Goal: Navigation & Orientation: Go to known website

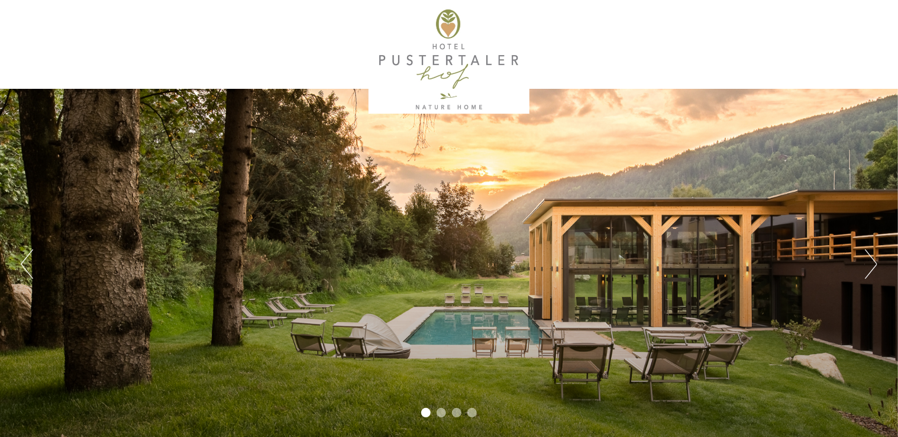
click at [877, 264] on button "Next" at bounding box center [871, 264] width 12 height 30
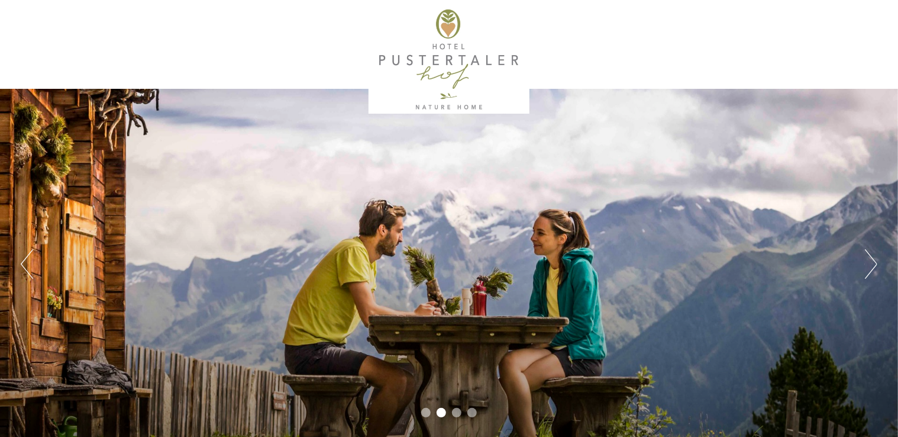
click at [877, 264] on button "Next" at bounding box center [871, 264] width 12 height 30
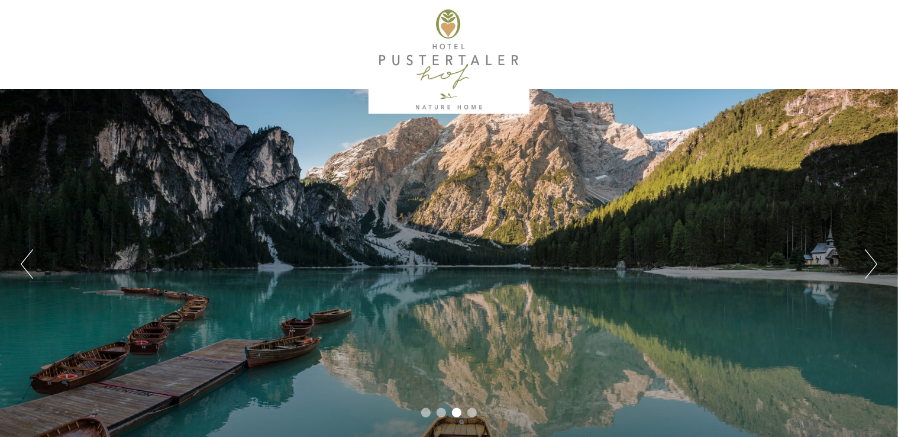
click at [877, 264] on button "Next" at bounding box center [871, 264] width 12 height 30
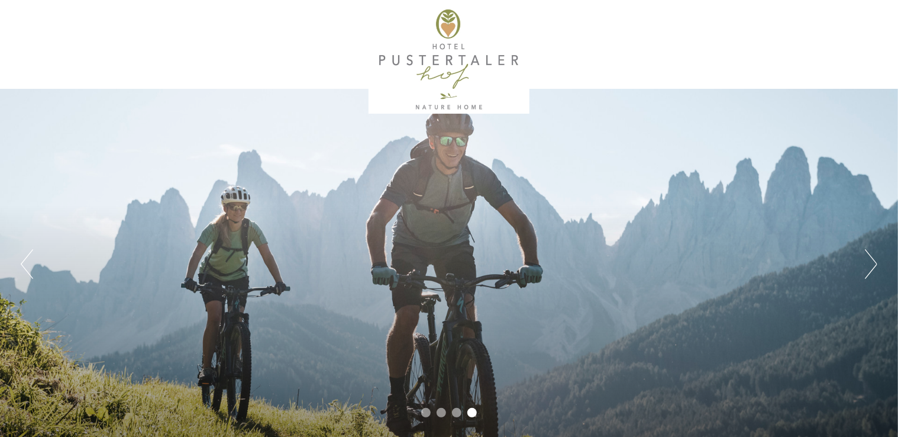
click at [877, 264] on button "Next" at bounding box center [871, 264] width 12 height 30
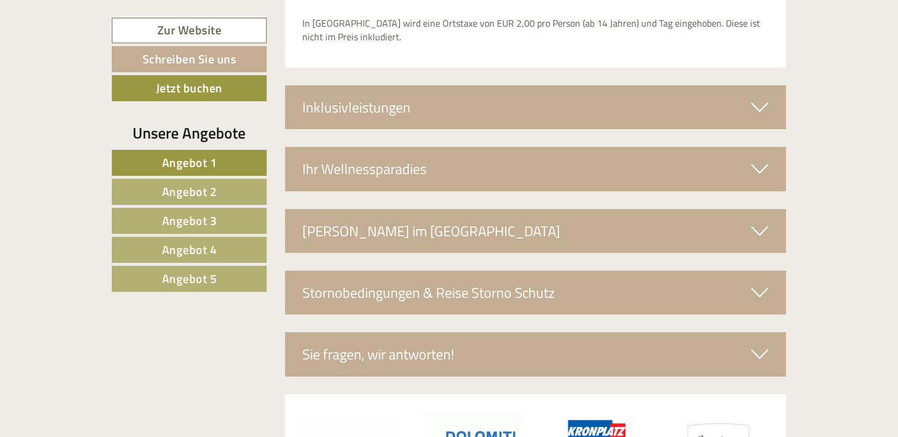
scroll to position [4090, 0]
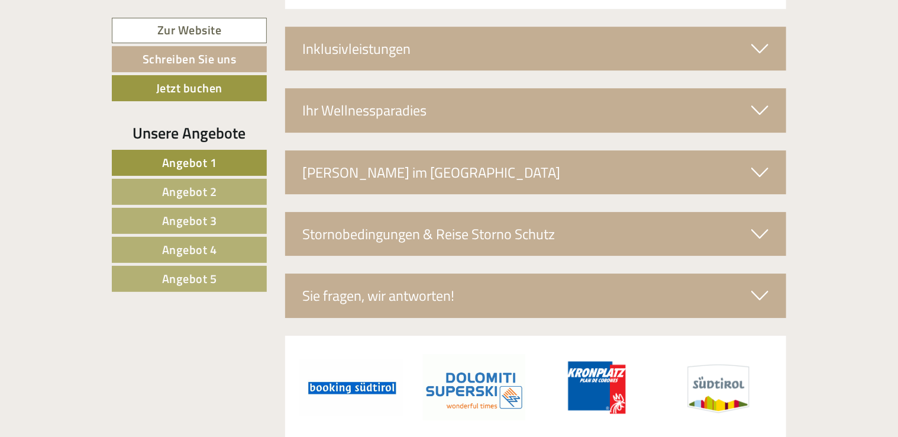
click at [204, 245] on span "Angebot 4" at bounding box center [189, 249] width 55 height 18
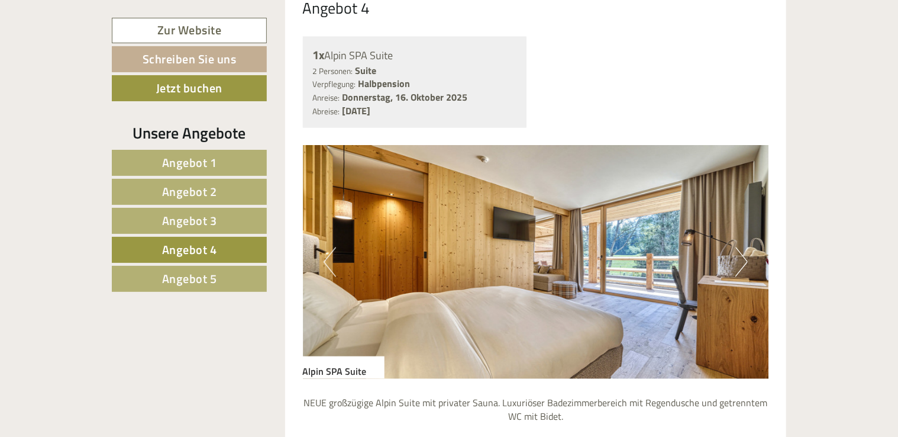
scroll to position [974, 0]
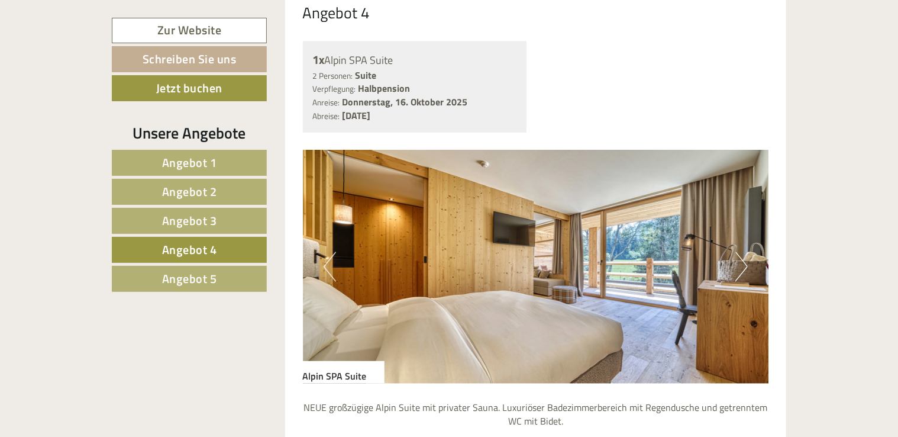
click at [746, 252] on button "Next" at bounding box center [742, 267] width 12 height 30
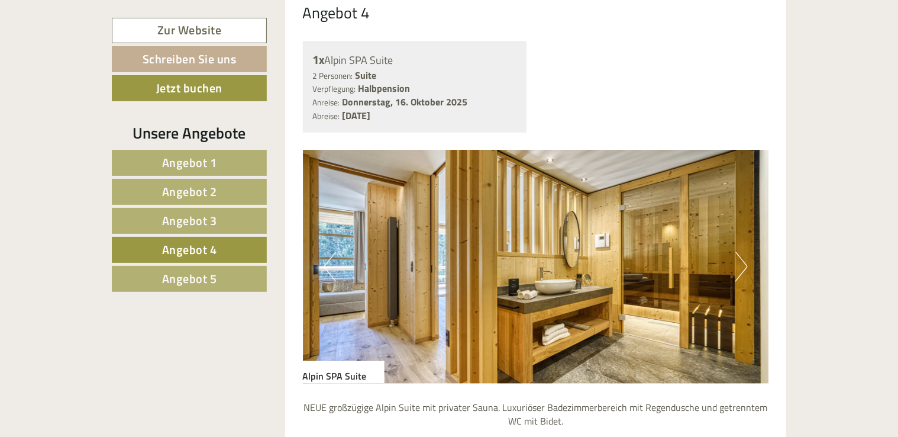
click at [746, 252] on button "Next" at bounding box center [742, 267] width 12 height 30
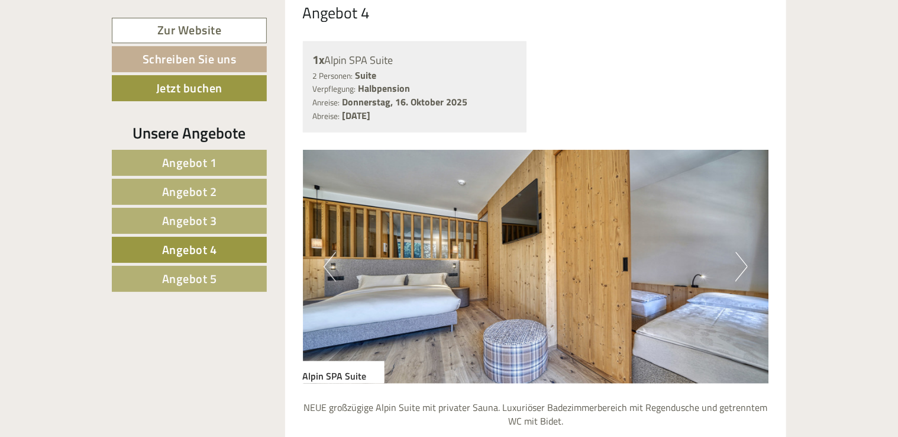
click at [746, 252] on button "Next" at bounding box center [742, 267] width 12 height 30
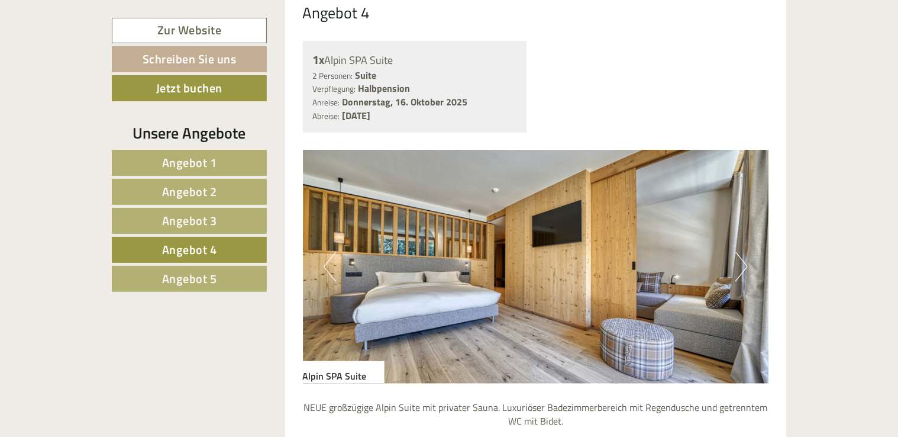
click at [746, 252] on button "Next" at bounding box center [742, 267] width 12 height 30
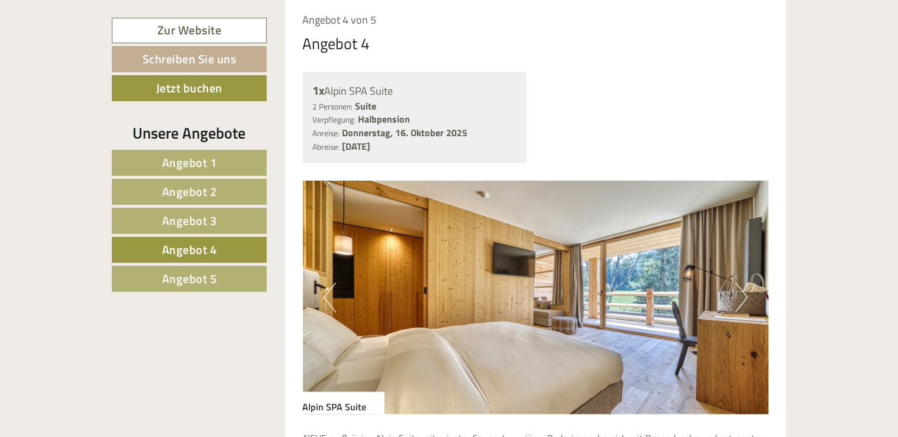
scroll to position [915, 0]
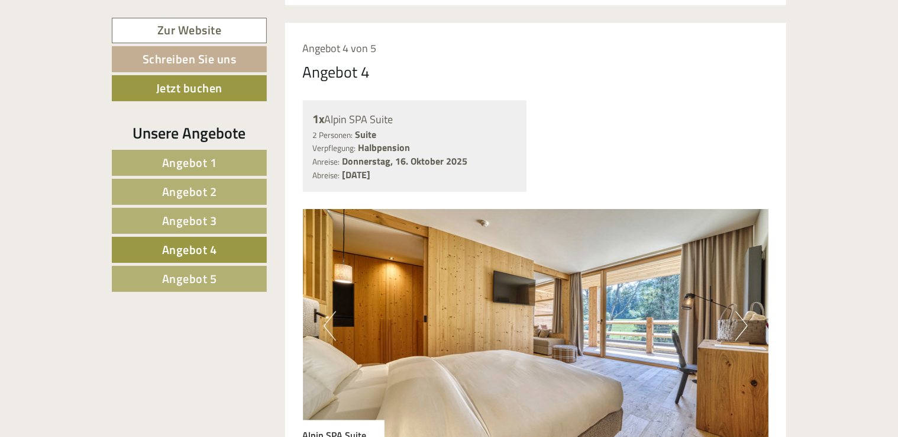
click at [182, 278] on span "Angebot 5" at bounding box center [189, 278] width 55 height 18
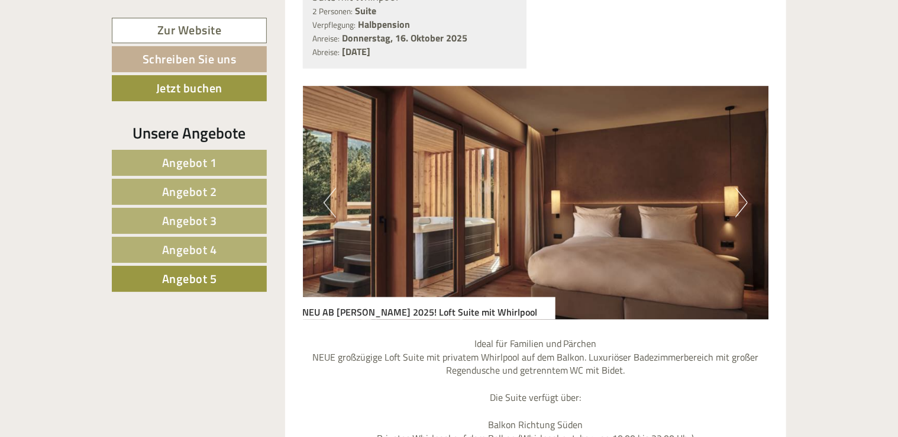
scroll to position [1033, 0]
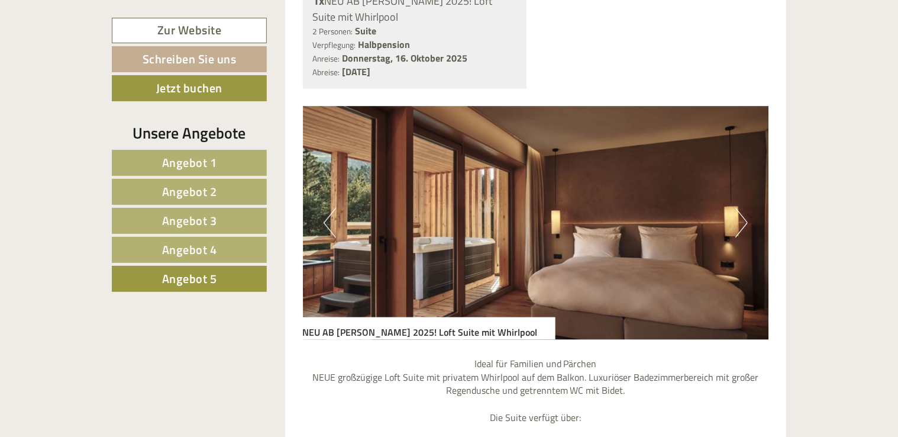
click at [740, 208] on button "Next" at bounding box center [742, 223] width 12 height 30
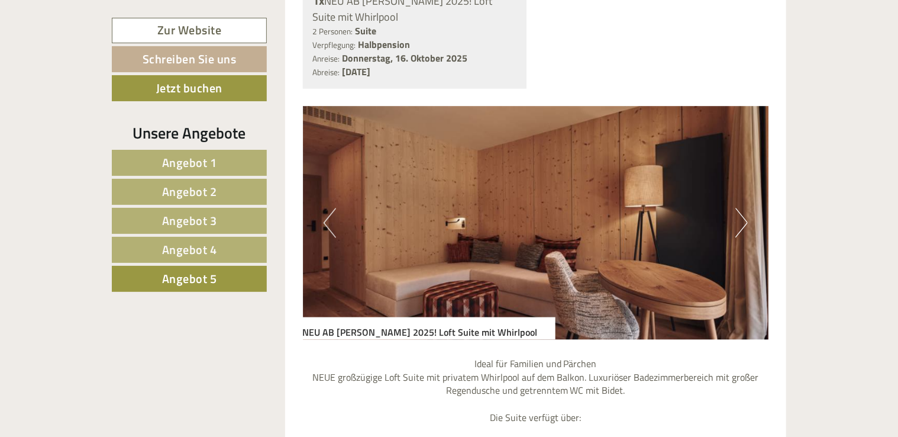
click at [740, 208] on button "Next" at bounding box center [742, 223] width 12 height 30
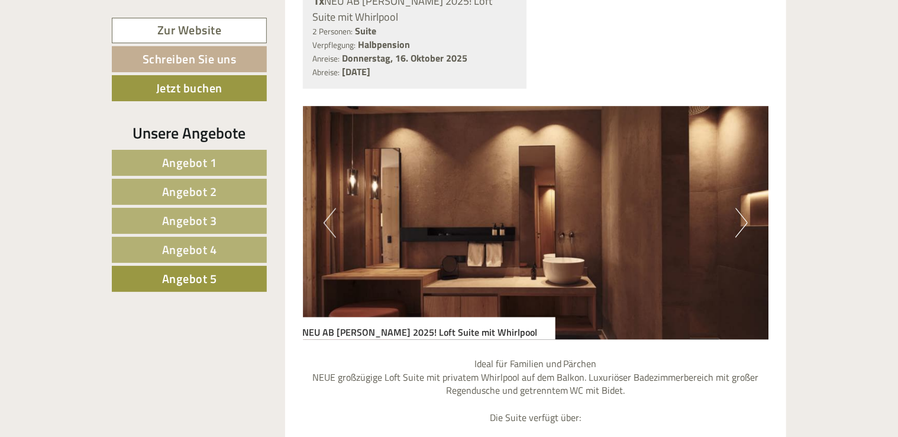
click at [740, 208] on button "Next" at bounding box center [742, 223] width 12 height 30
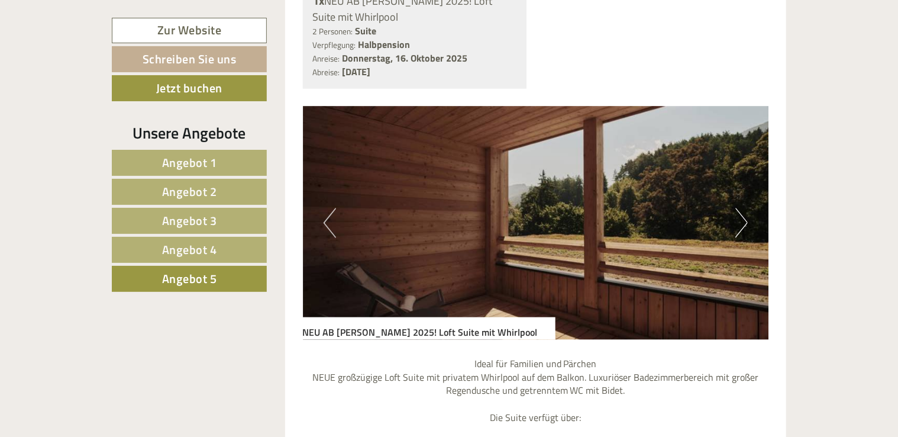
click at [740, 208] on button "Next" at bounding box center [742, 223] width 12 height 30
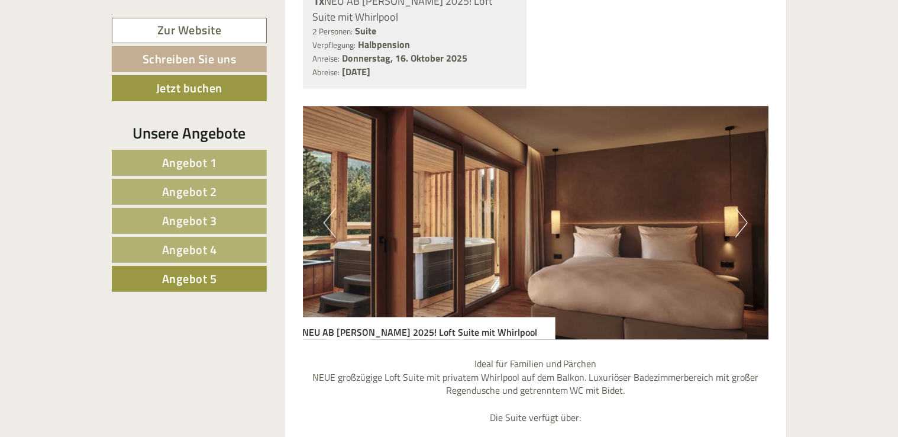
click at [740, 208] on button "Next" at bounding box center [742, 223] width 12 height 30
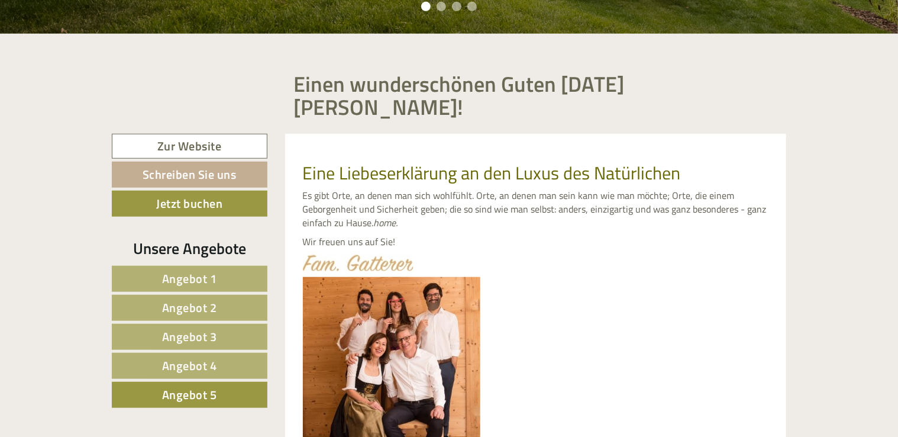
scroll to position [501, 0]
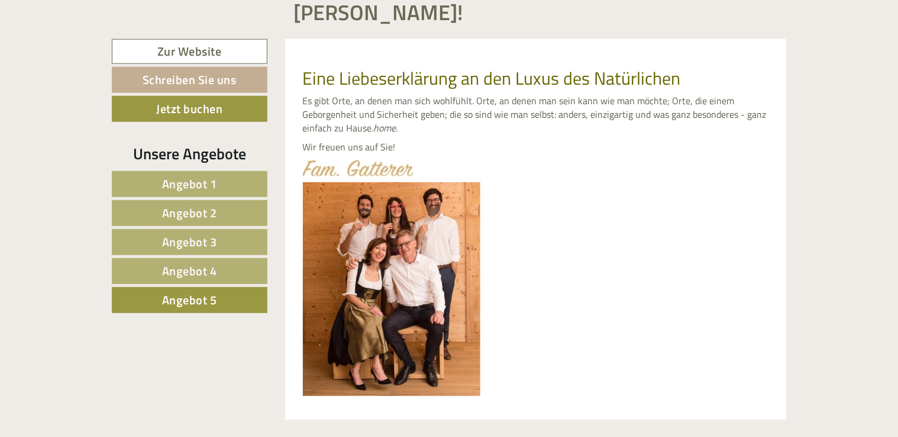
click at [230, 258] on link "Angebot 4" at bounding box center [190, 271] width 156 height 26
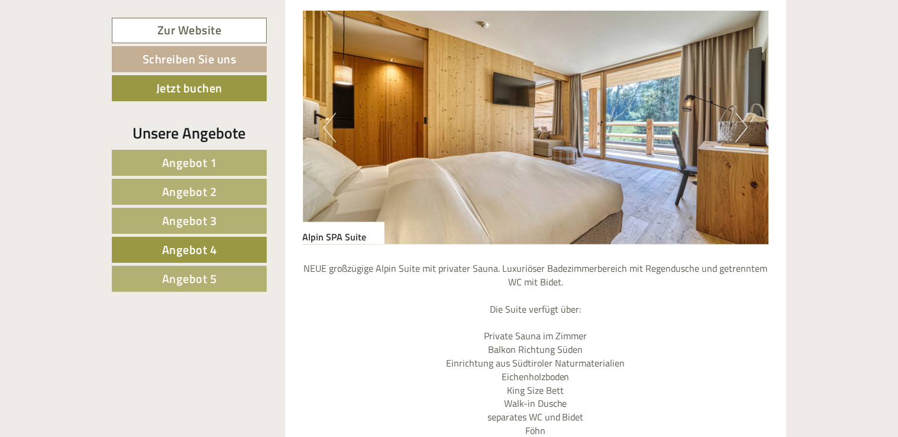
scroll to position [1033, 0]
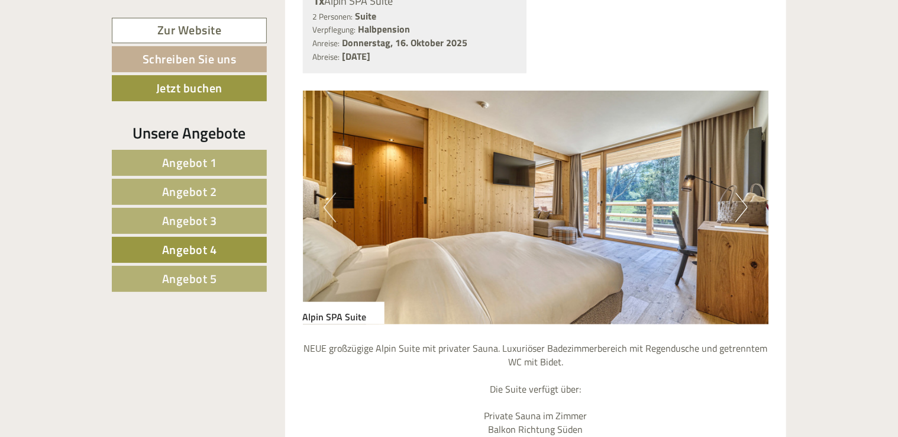
click at [204, 215] on span "Angebot 3" at bounding box center [189, 220] width 55 height 18
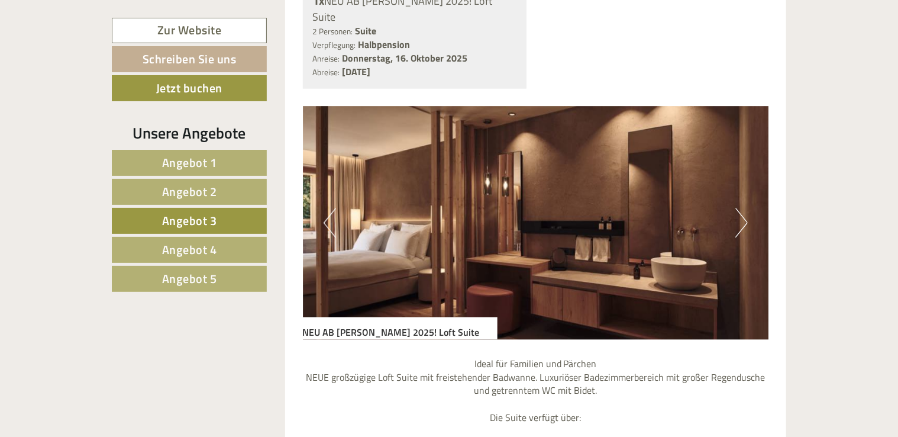
click at [744, 208] on button "Next" at bounding box center [742, 223] width 12 height 30
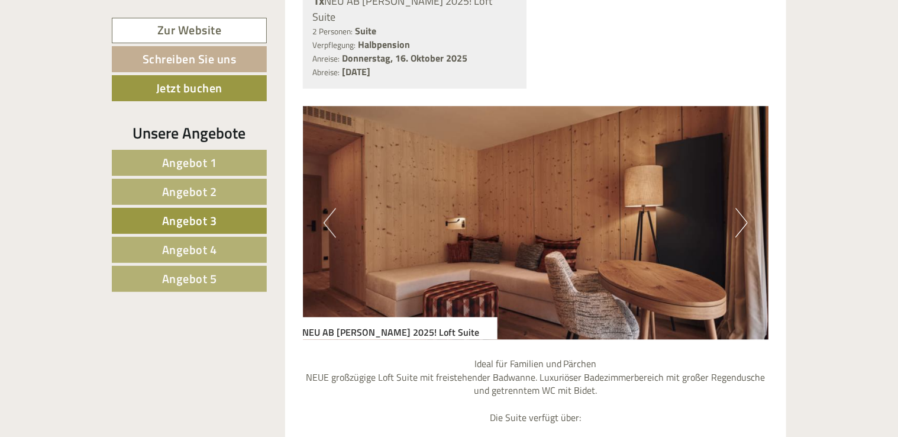
click at [744, 208] on button "Next" at bounding box center [742, 223] width 12 height 30
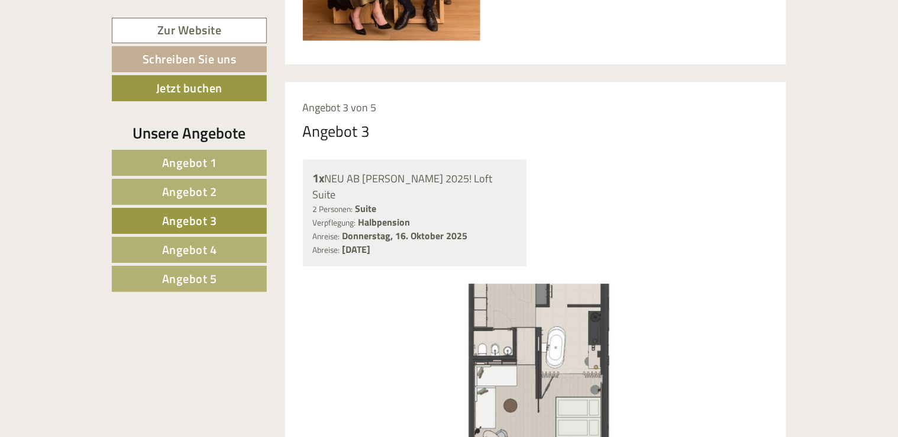
scroll to position [915, 0]
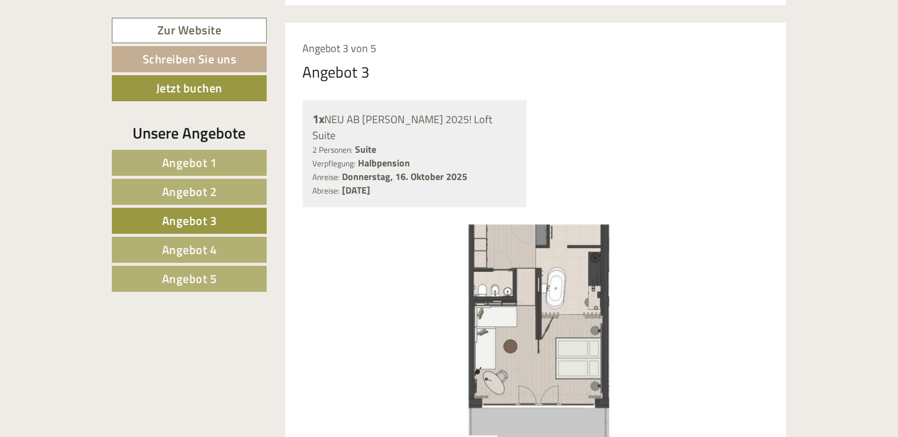
click at [540, 272] on img at bounding box center [536, 341] width 466 height 233
click at [684, 260] on img at bounding box center [536, 341] width 466 height 233
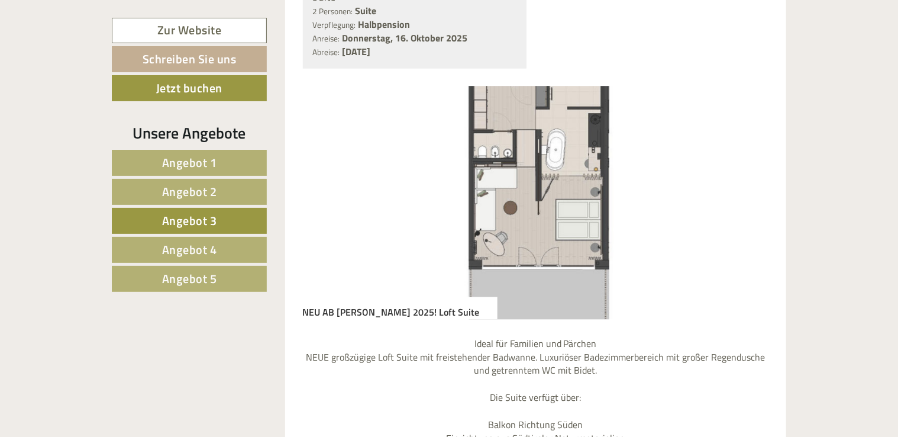
scroll to position [1033, 0]
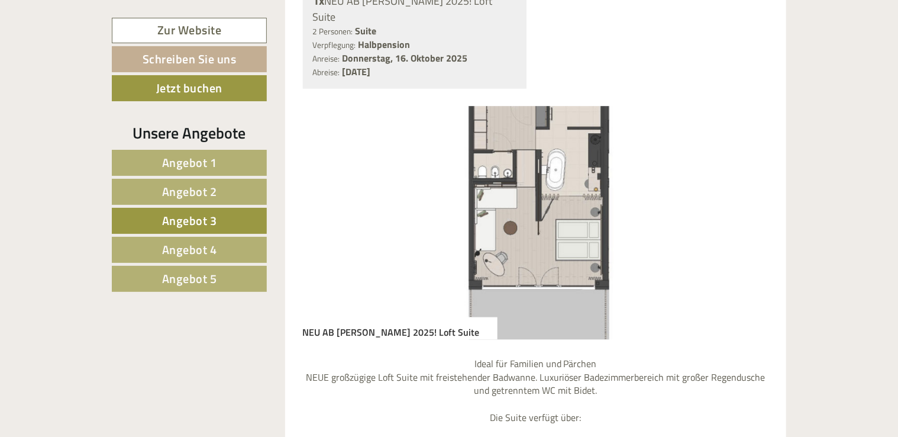
click at [724, 156] on img at bounding box center [536, 223] width 466 height 233
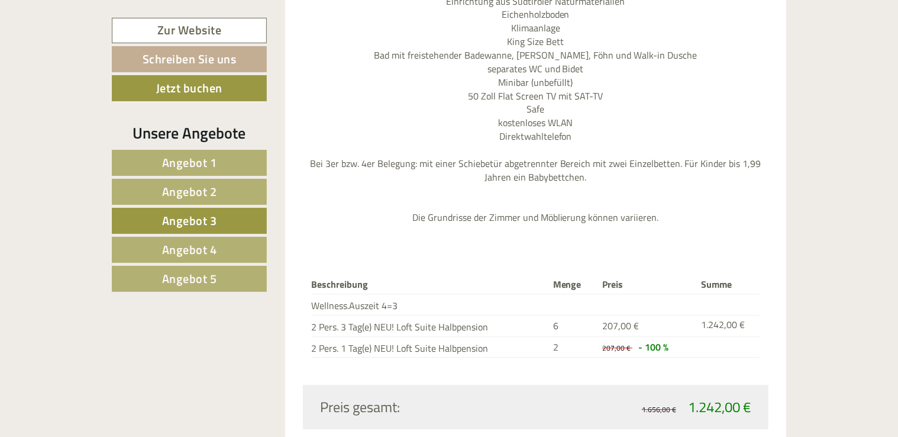
scroll to position [1329, 0]
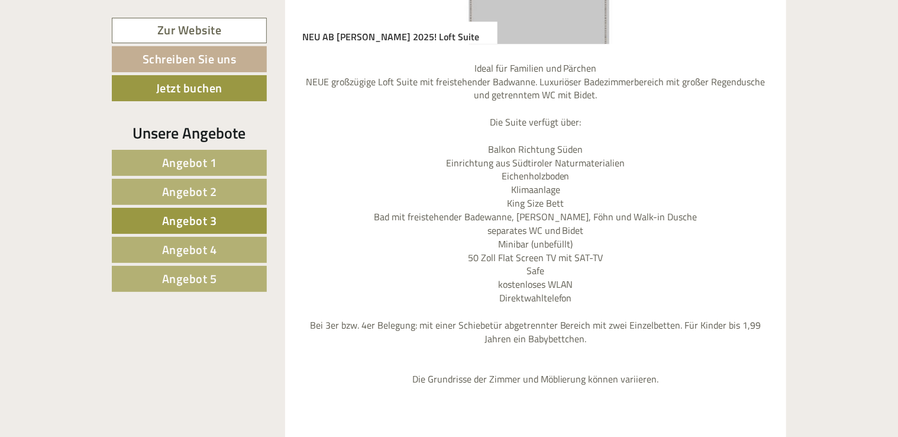
click at [202, 225] on span "Angebot 3" at bounding box center [189, 220] width 55 height 18
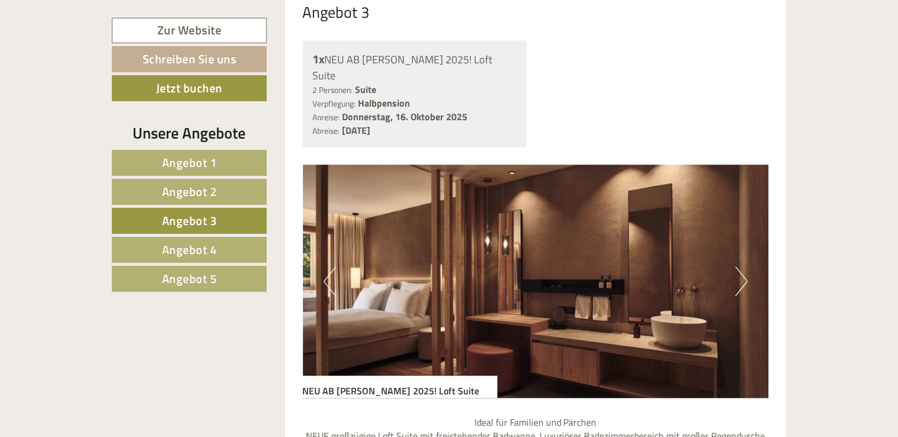
scroll to position [1033, 0]
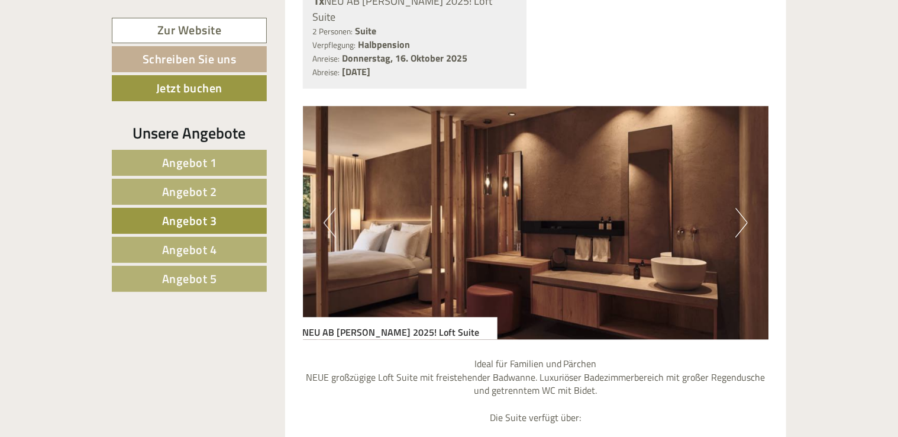
click at [739, 208] on button "Next" at bounding box center [742, 223] width 12 height 30
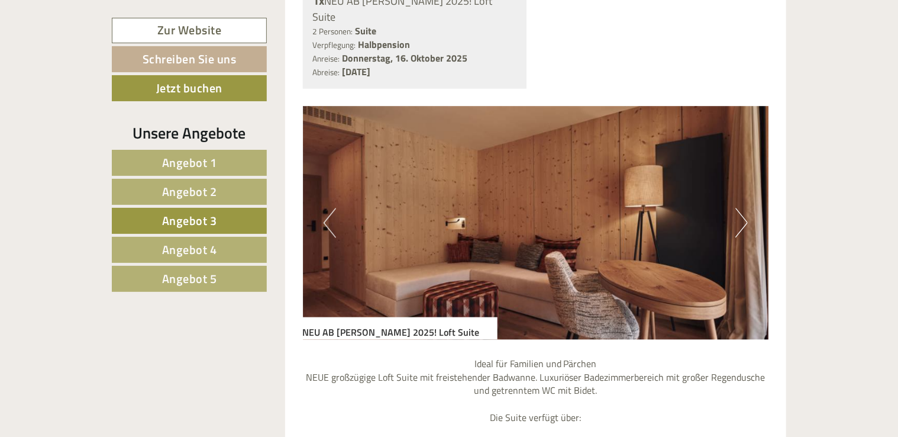
click at [739, 208] on button "Next" at bounding box center [742, 223] width 12 height 30
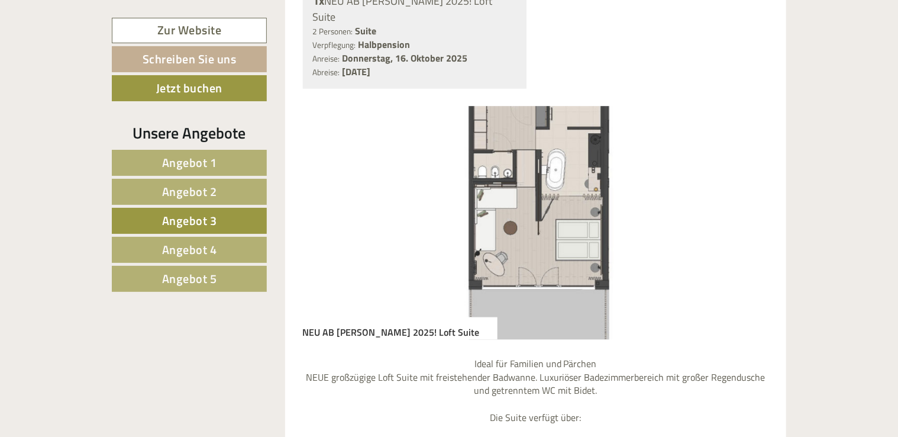
click at [739, 208] on button "Next" at bounding box center [742, 223] width 12 height 30
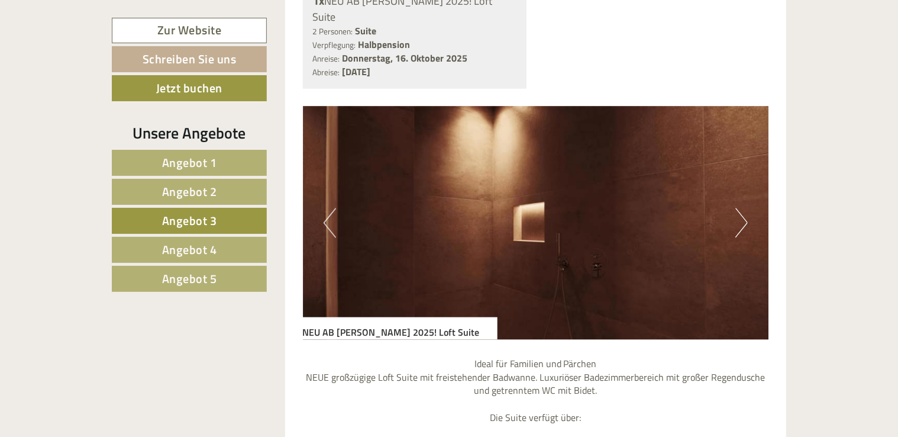
click at [742, 208] on button "Next" at bounding box center [742, 223] width 12 height 30
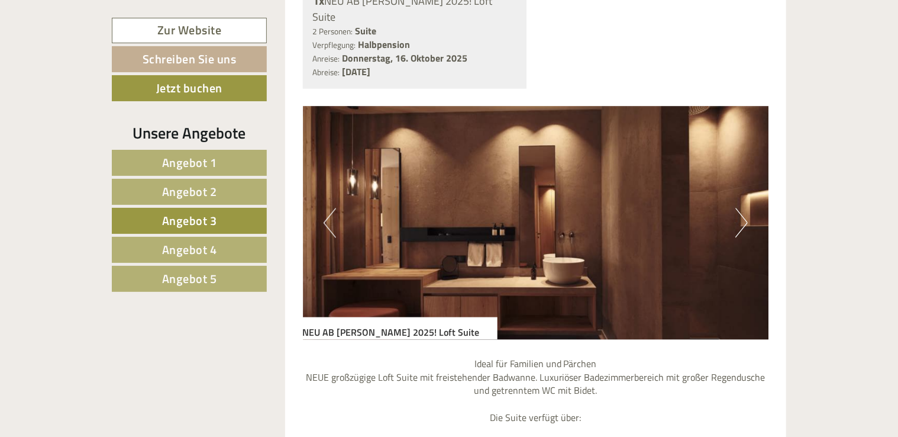
click at [742, 208] on button "Next" at bounding box center [742, 223] width 12 height 30
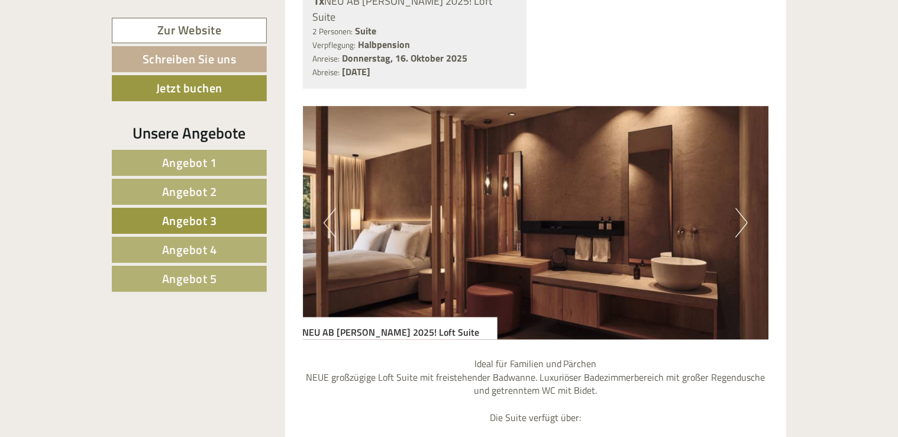
click at [742, 208] on button "Next" at bounding box center [742, 223] width 12 height 30
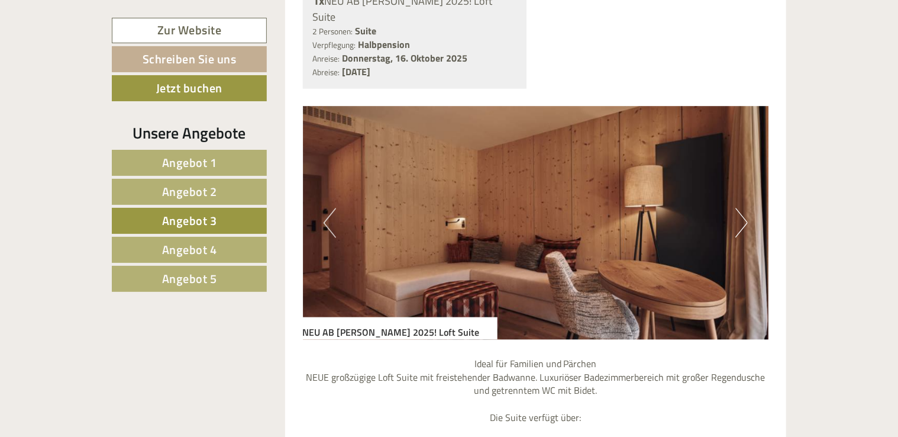
click at [742, 208] on button "Next" at bounding box center [742, 223] width 12 height 30
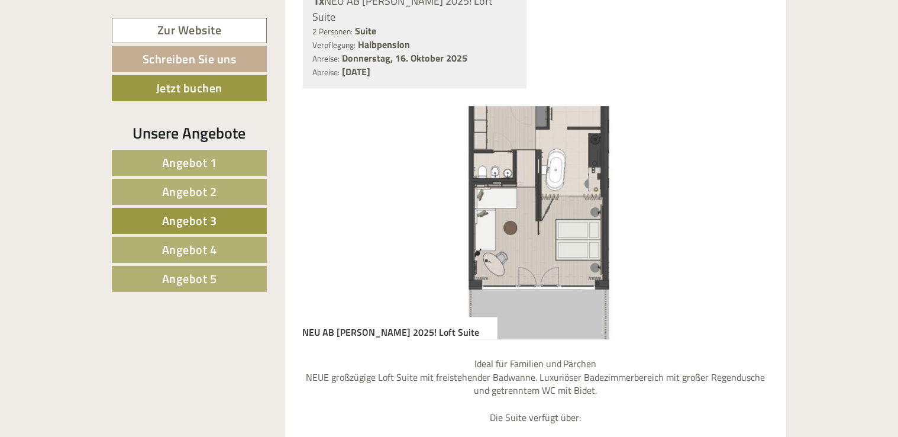
click at [742, 208] on button "Next" at bounding box center [742, 223] width 12 height 30
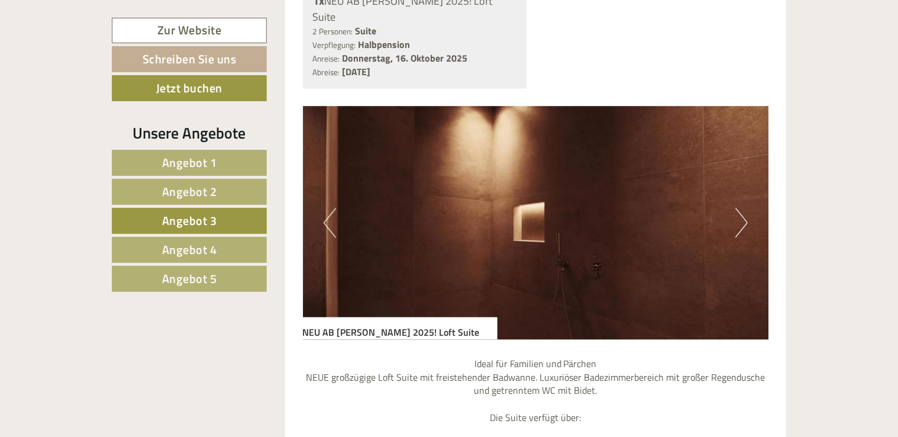
click at [742, 208] on button "Next" at bounding box center [742, 223] width 12 height 30
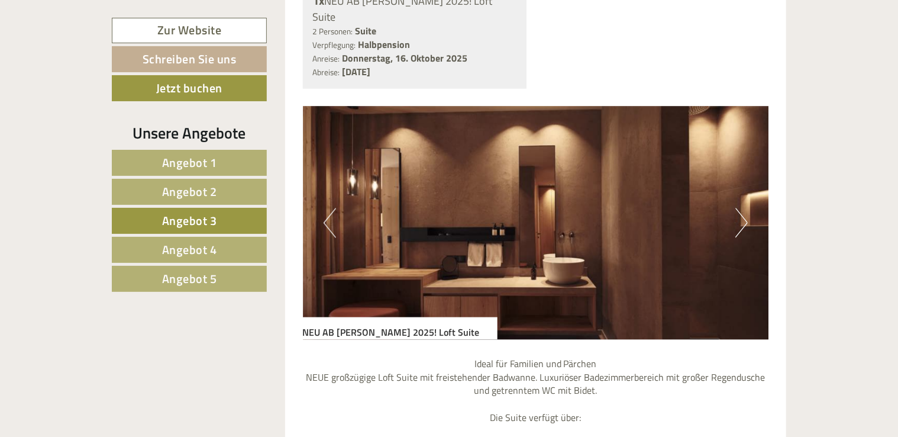
click at [742, 208] on button "Next" at bounding box center [742, 223] width 12 height 30
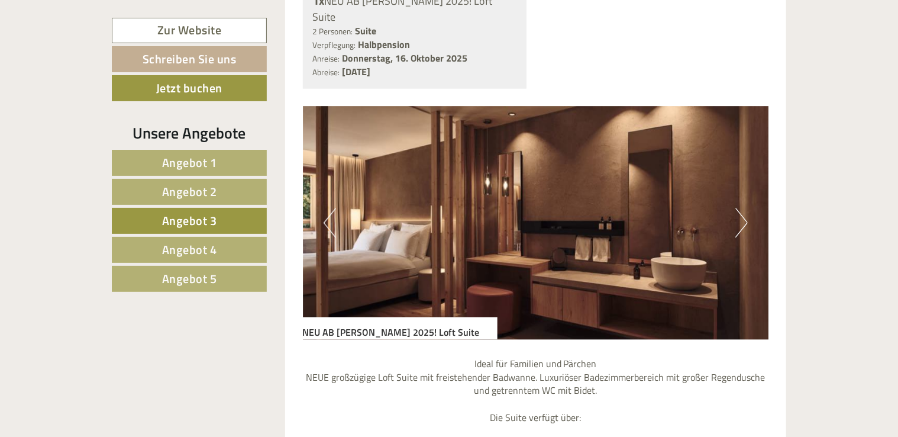
click at [742, 208] on button "Next" at bounding box center [742, 223] width 12 height 30
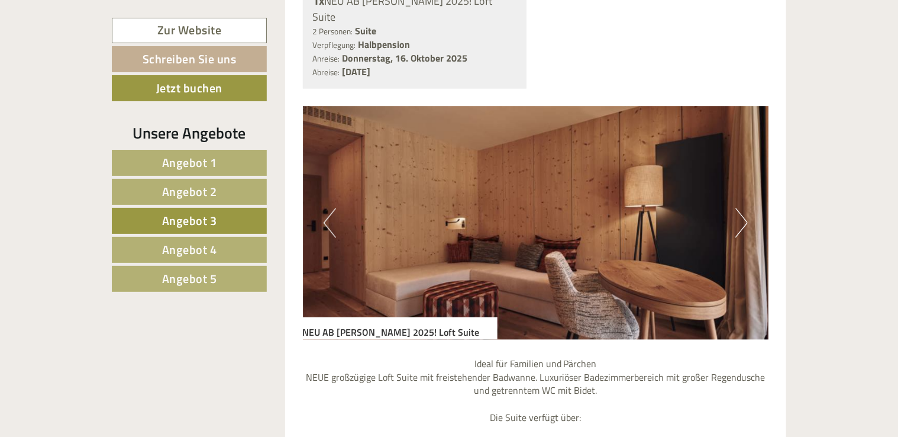
click at [742, 208] on button "Next" at bounding box center [742, 223] width 12 height 30
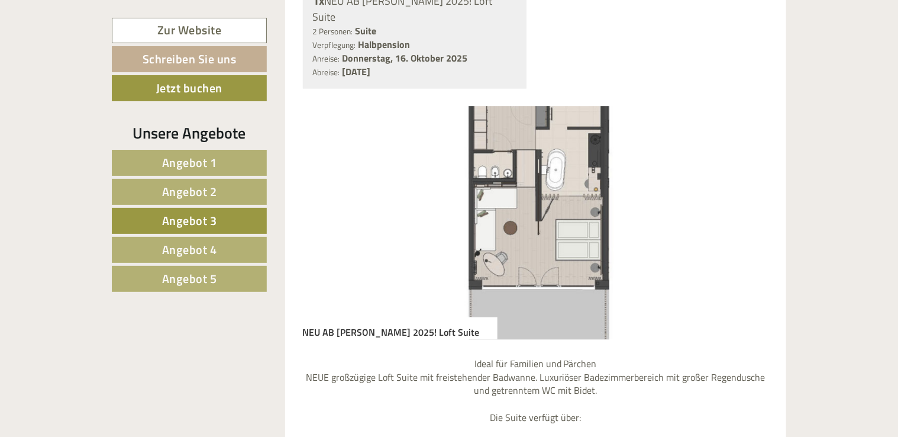
click at [742, 208] on button "Next" at bounding box center [742, 223] width 12 height 30
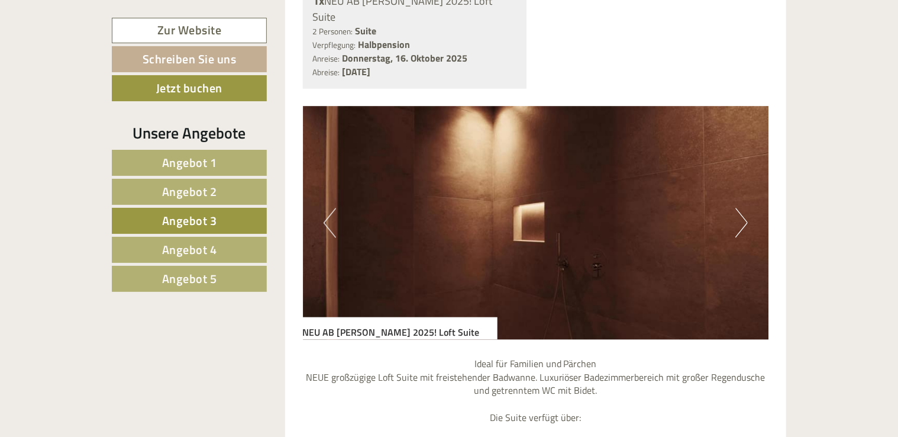
click at [742, 208] on button "Next" at bounding box center [742, 223] width 12 height 30
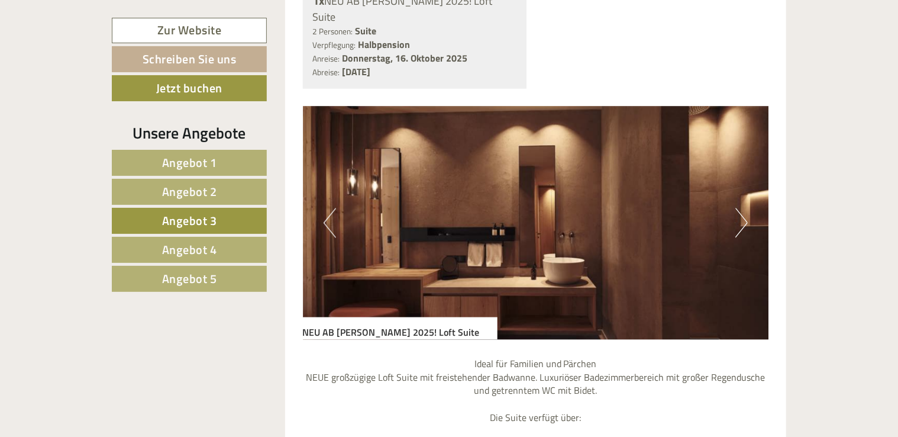
click at [742, 208] on button "Next" at bounding box center [742, 223] width 12 height 30
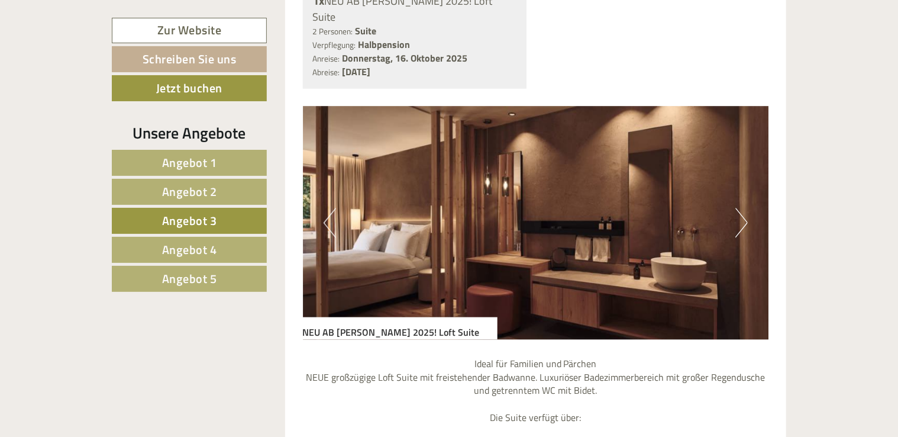
click at [742, 208] on button "Next" at bounding box center [742, 223] width 12 height 30
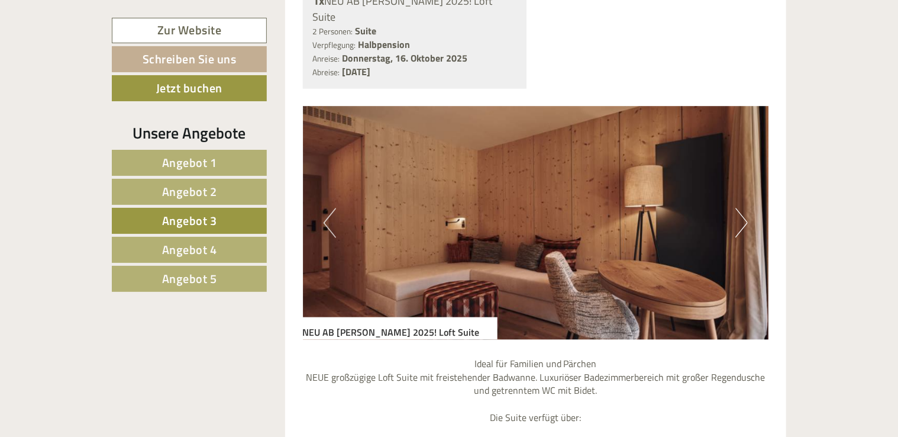
click at [742, 208] on button "Next" at bounding box center [742, 223] width 12 height 30
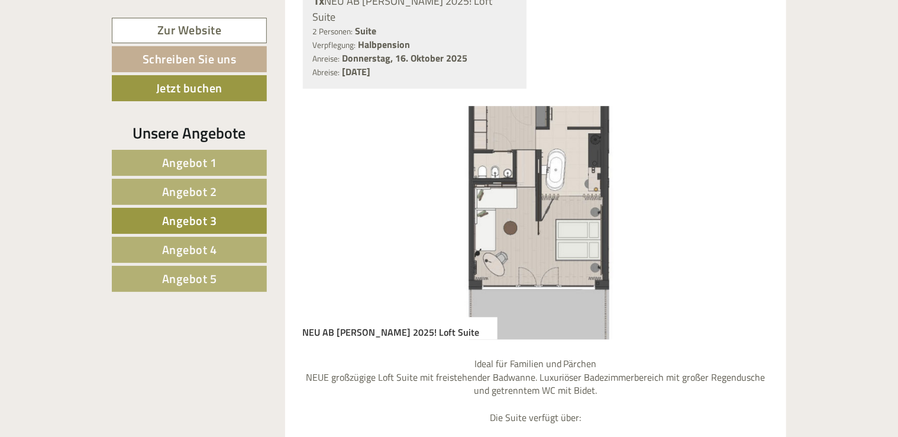
click at [742, 208] on button "Next" at bounding box center [742, 223] width 12 height 30
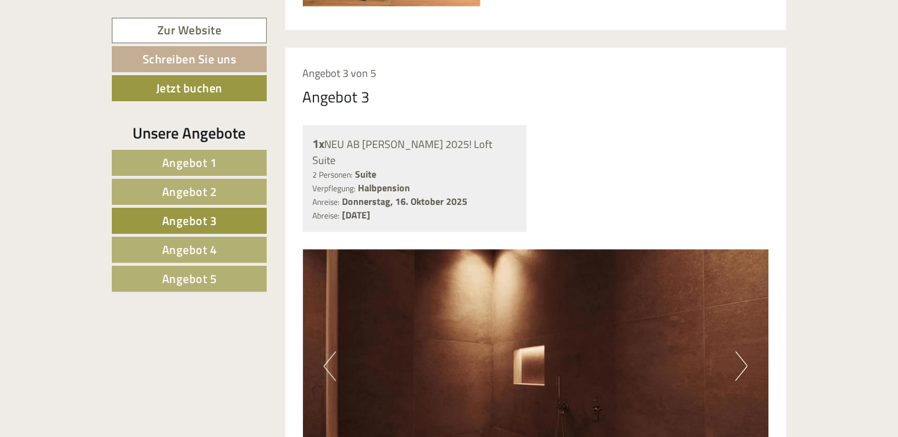
scroll to position [856, 0]
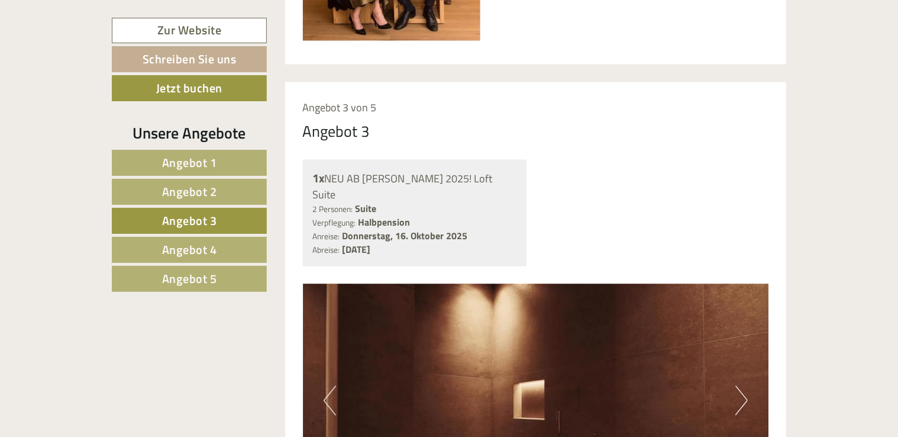
click at [213, 193] on span "Angebot 2" at bounding box center [189, 191] width 55 height 18
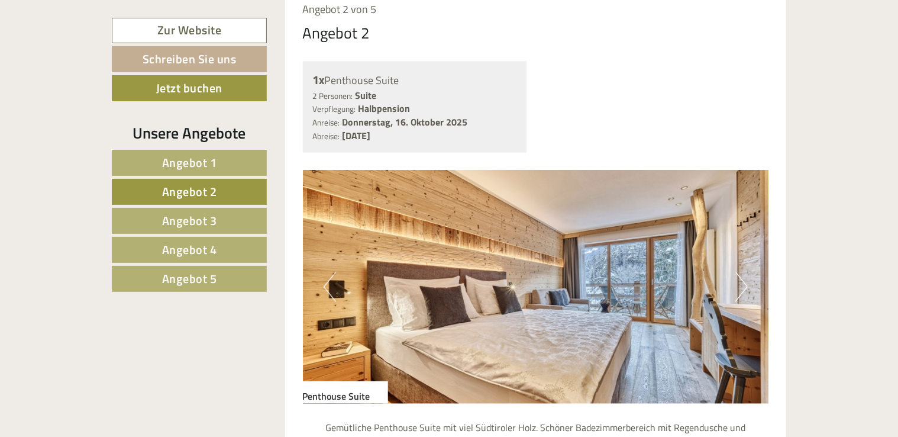
scroll to position [974, 0]
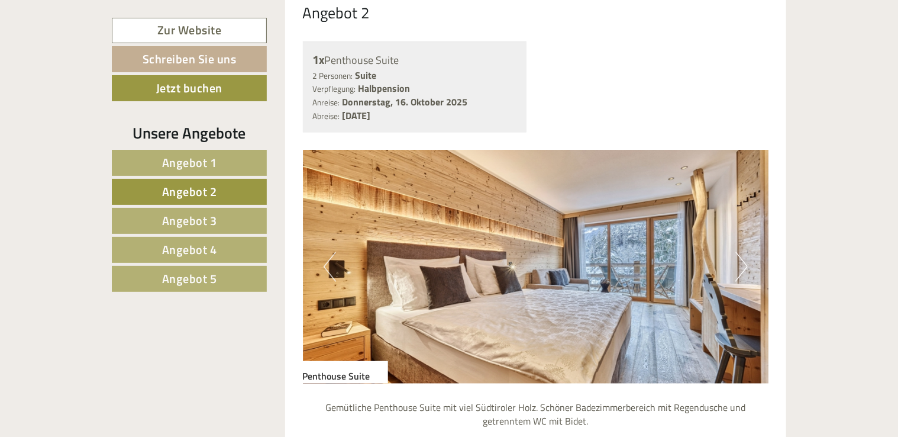
click at [743, 252] on button "Next" at bounding box center [742, 267] width 12 height 30
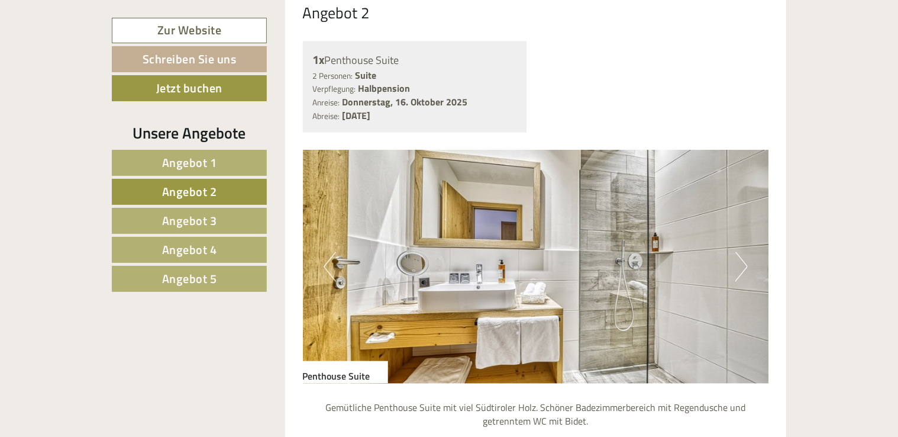
click at [744, 252] on button "Next" at bounding box center [742, 267] width 12 height 30
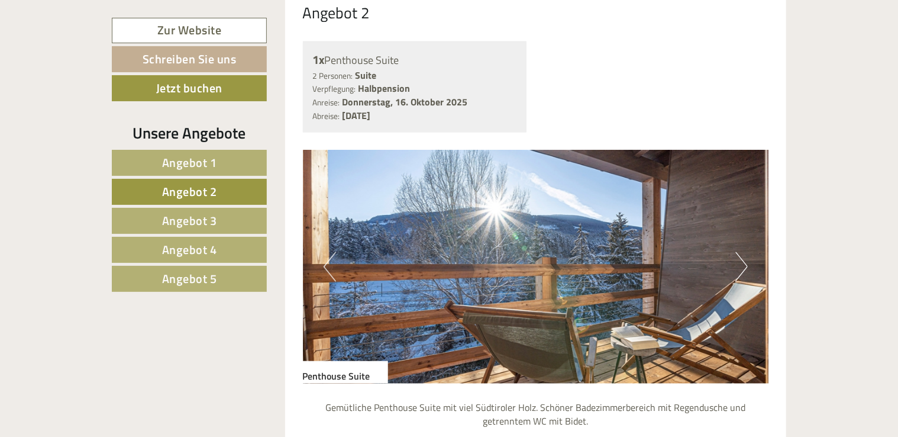
click at [744, 252] on button "Next" at bounding box center [742, 267] width 12 height 30
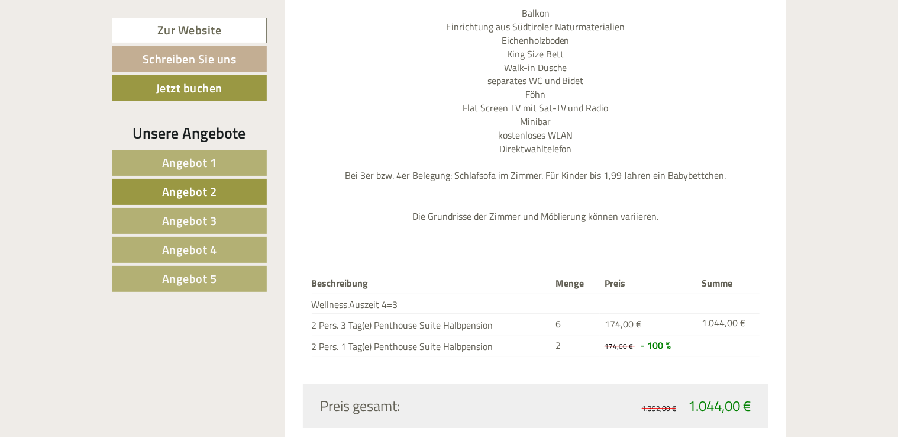
scroll to position [1566, 0]
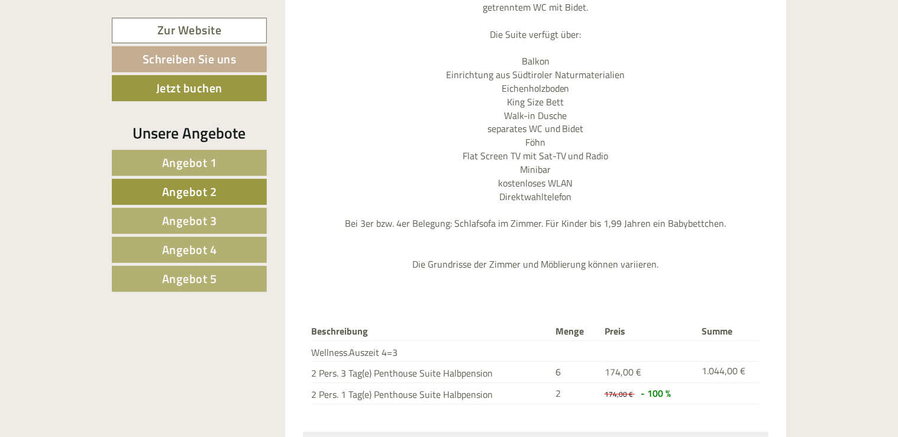
click at [188, 159] on span "Angebot 1" at bounding box center [189, 162] width 55 height 18
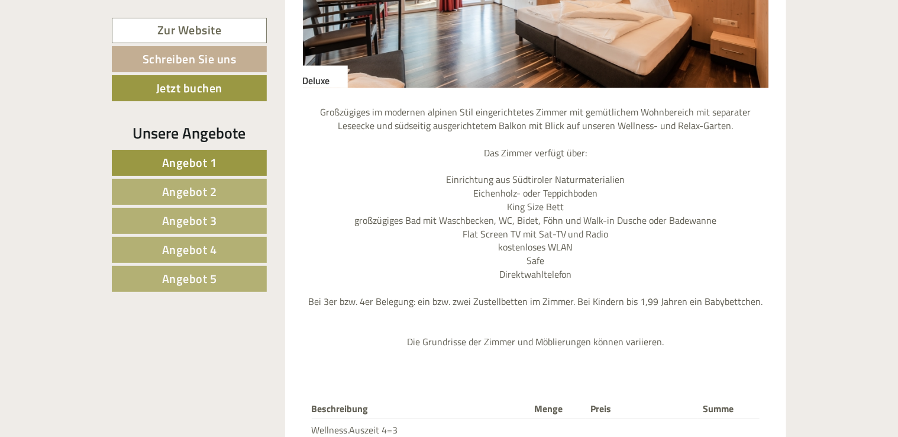
scroll to position [1448, 0]
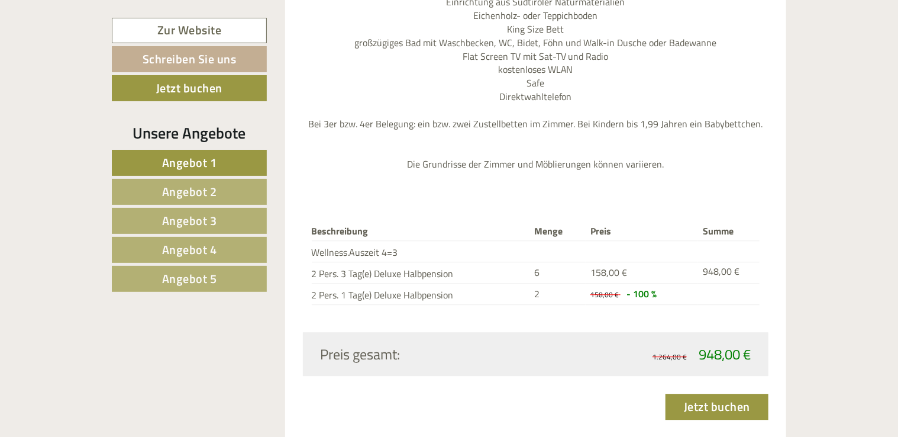
click at [156, 273] on link "Angebot 5" at bounding box center [189, 279] width 155 height 26
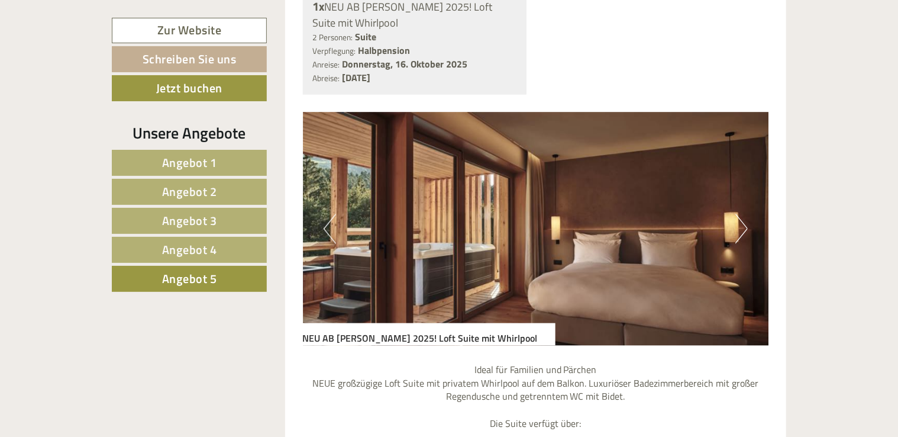
scroll to position [1033, 0]
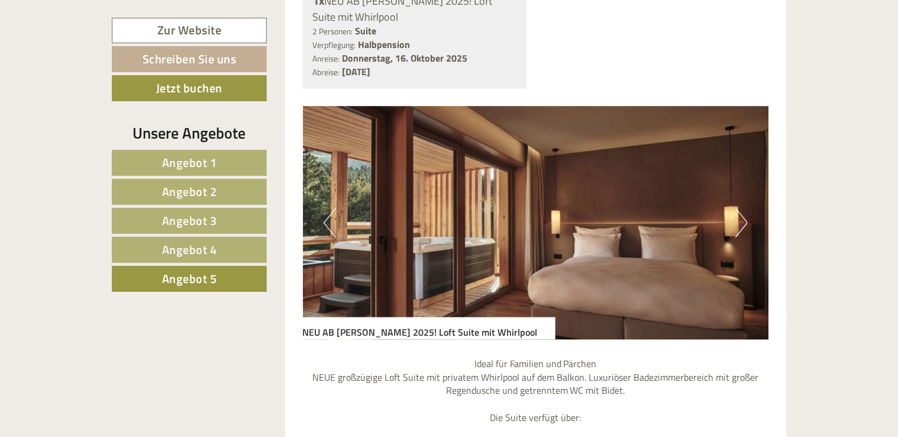
click at [213, 250] on span "Angebot 4" at bounding box center [189, 249] width 55 height 18
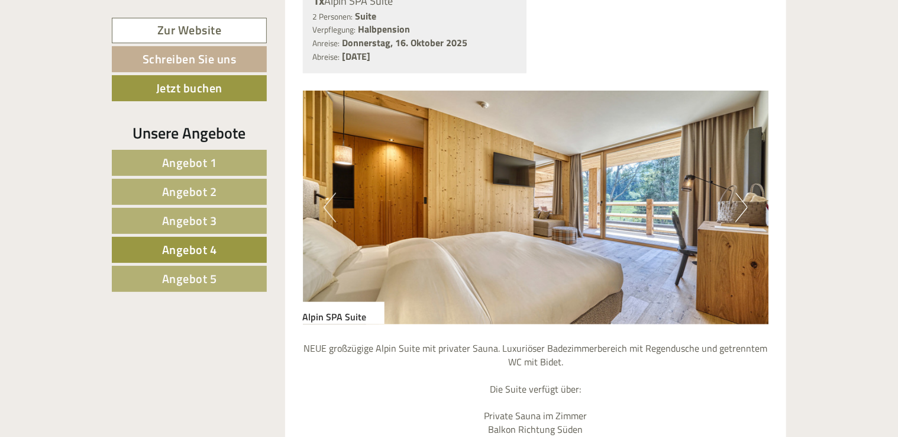
scroll to position [915, 0]
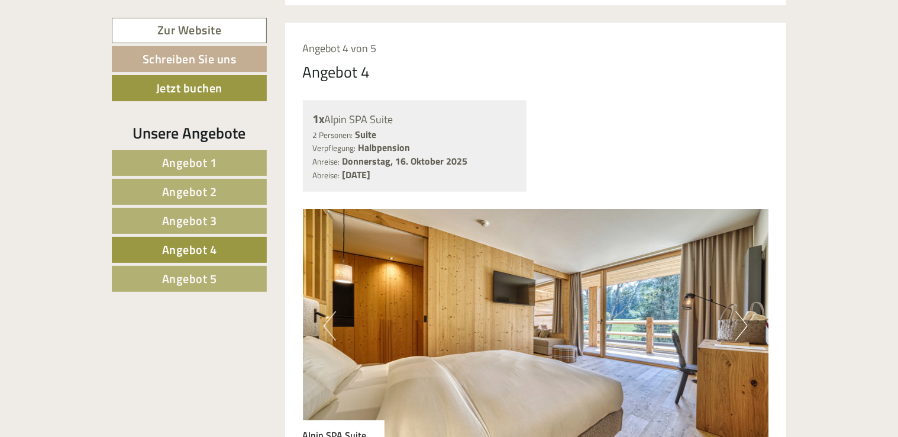
click at [739, 311] on button "Next" at bounding box center [742, 326] width 12 height 30
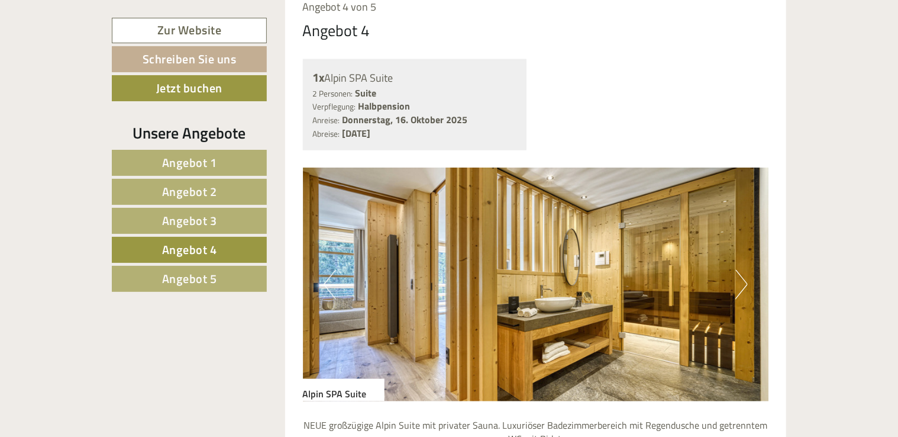
scroll to position [974, 0]
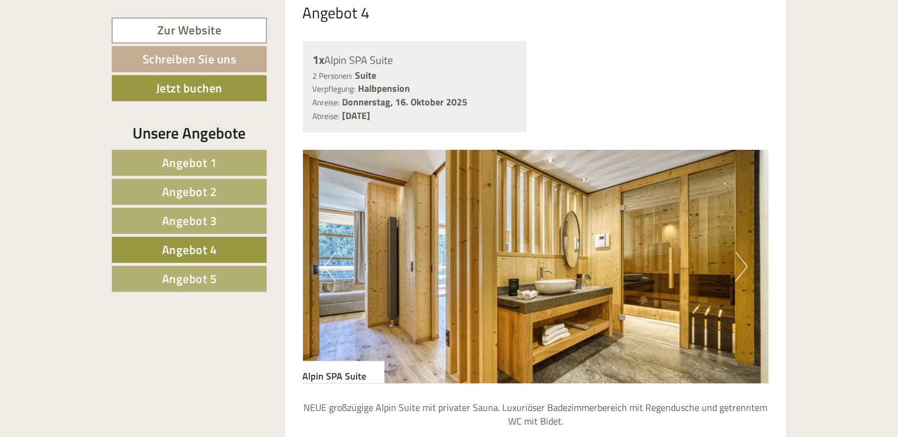
click at [742, 252] on button "Next" at bounding box center [742, 267] width 12 height 30
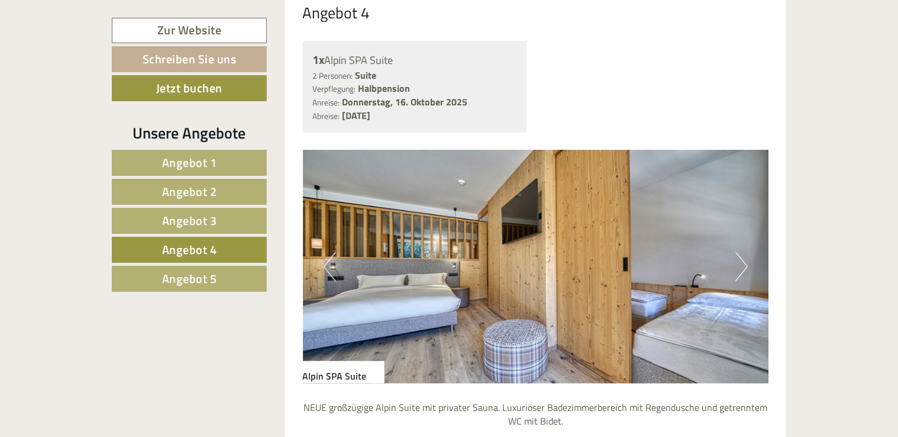
click at [742, 252] on button "Next" at bounding box center [742, 267] width 12 height 30
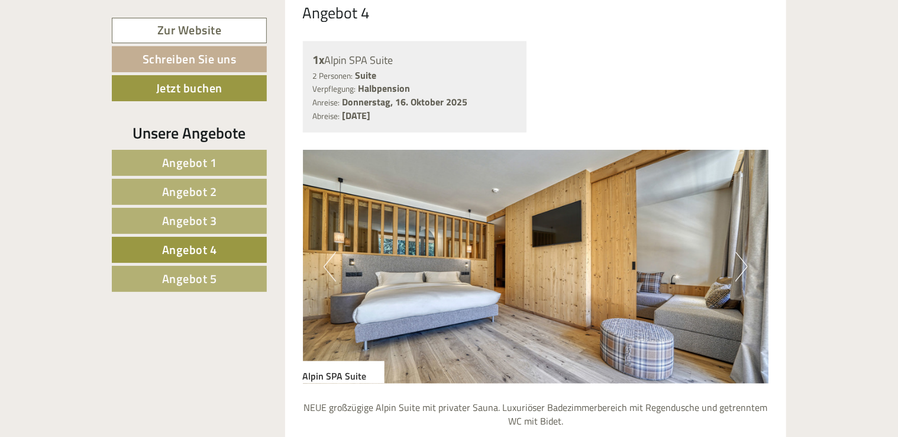
click at [742, 252] on button "Next" at bounding box center [742, 267] width 12 height 30
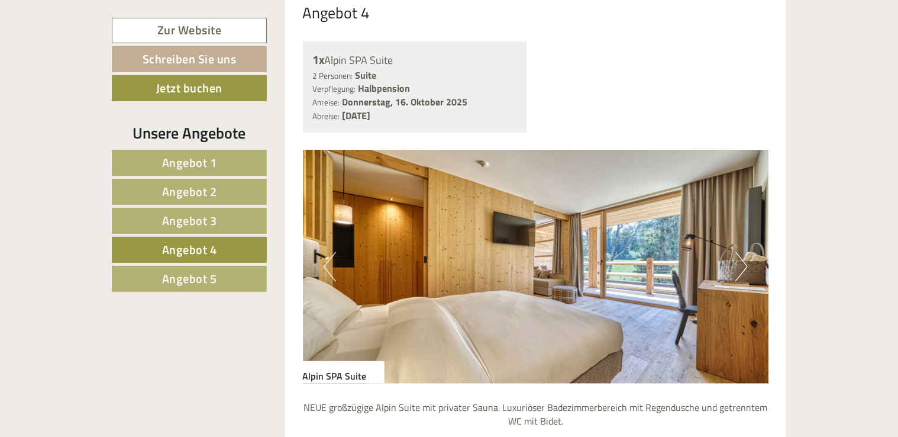
click at [742, 252] on button "Next" at bounding box center [742, 267] width 12 height 30
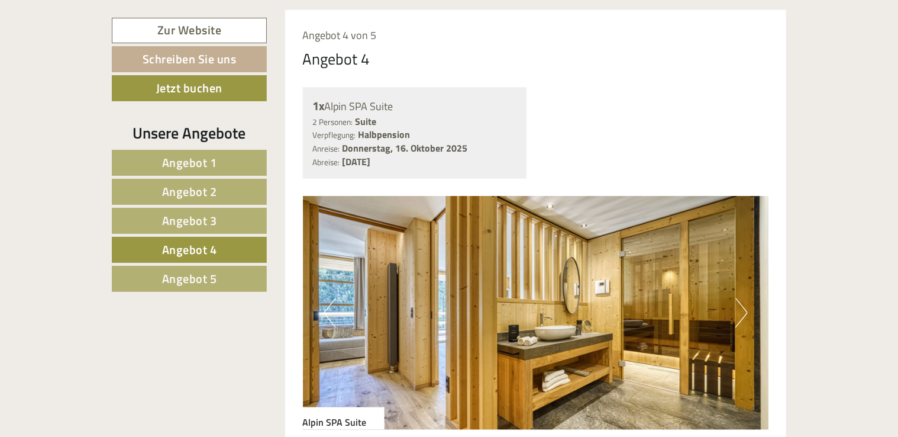
scroll to position [915, 0]
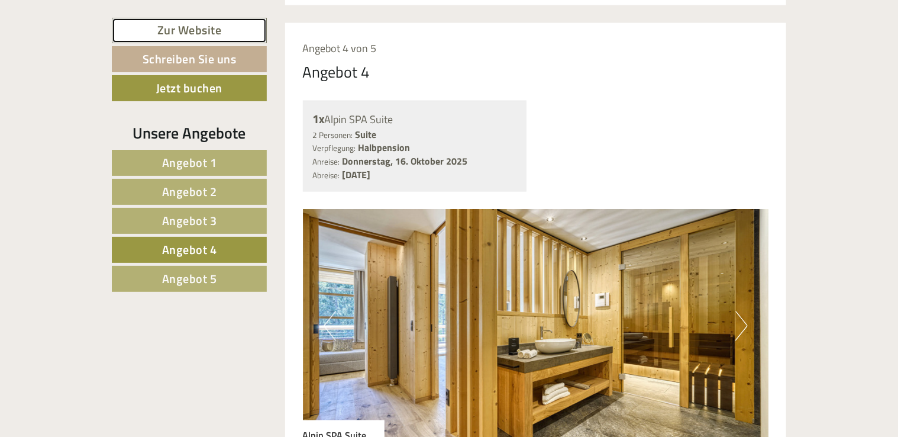
click at [159, 28] on link "Zur Website" at bounding box center [189, 30] width 155 height 25
